Goal: Transaction & Acquisition: Purchase product/service

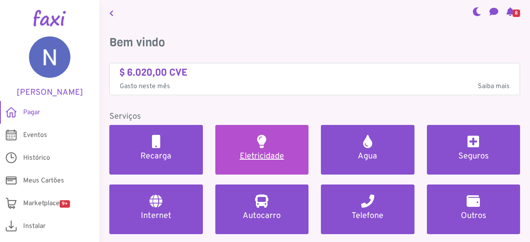
click at [283, 155] on h5 "Eletricidade" at bounding box center [262, 157] width 74 height 10
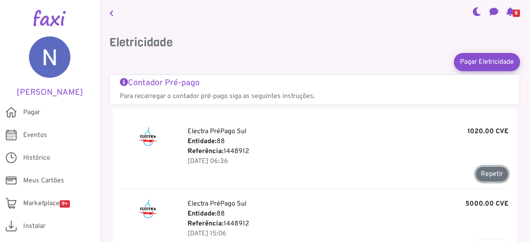
click at [483, 174] on button "Repetir" at bounding box center [492, 175] width 33 height 16
type input "*******"
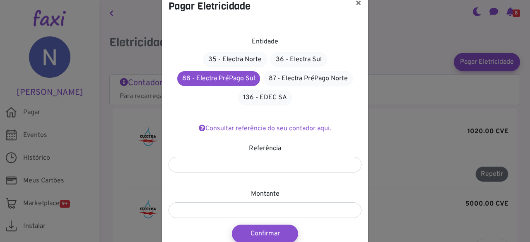
scroll to position [31, 0]
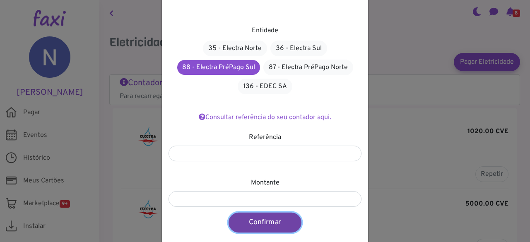
click at [288, 220] on button "Confirmar" at bounding box center [265, 223] width 73 height 20
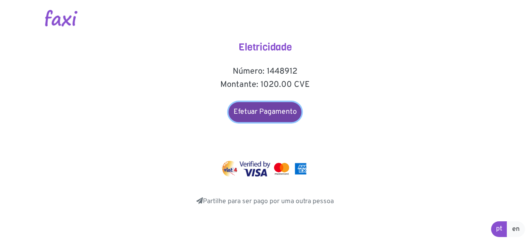
click at [288, 108] on link "Efetuar Pagamento" at bounding box center [265, 112] width 73 height 20
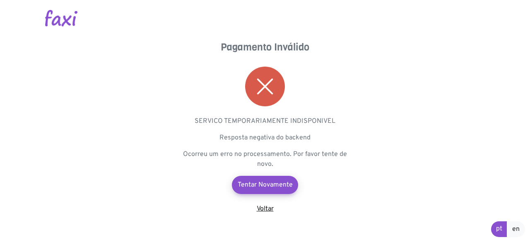
click at [268, 208] on link "Voltar" at bounding box center [265, 209] width 17 height 8
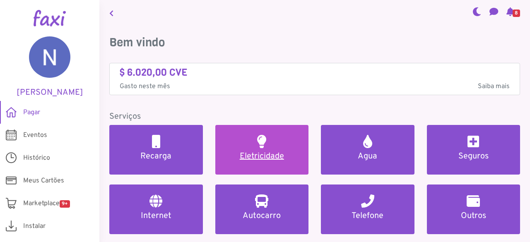
click at [272, 138] on link "Eletricidade" at bounding box center [262, 150] width 94 height 50
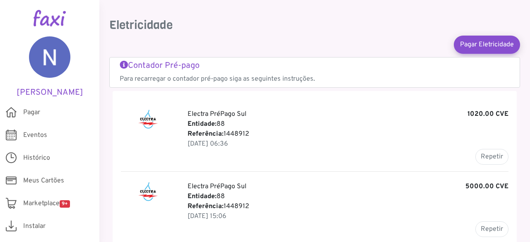
scroll to position [20, 0]
